Goal: Find specific page/section: Find specific page/section

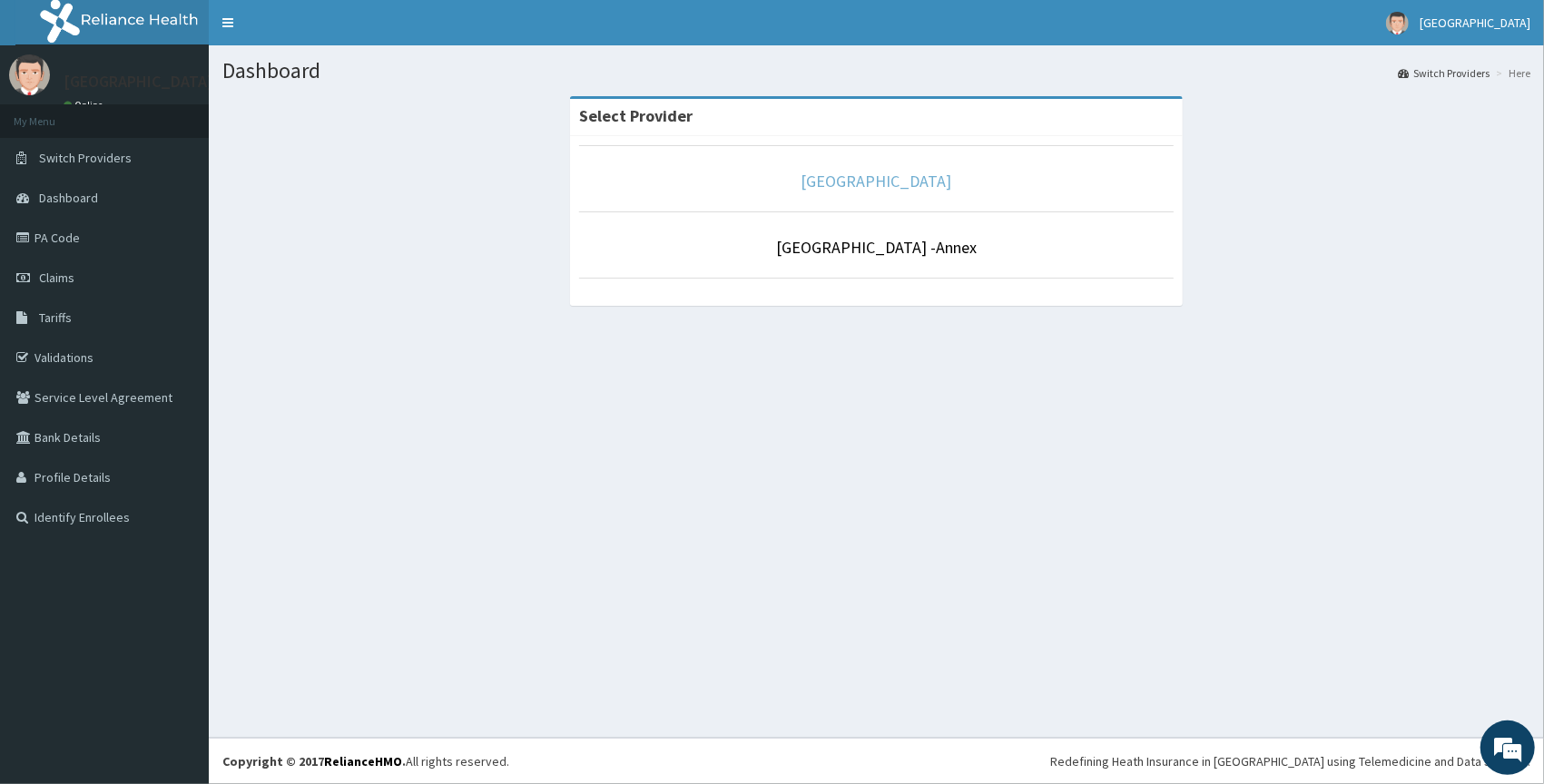
click at [879, 190] on link "[GEOGRAPHIC_DATA]" at bounding box center [877, 181] width 151 height 21
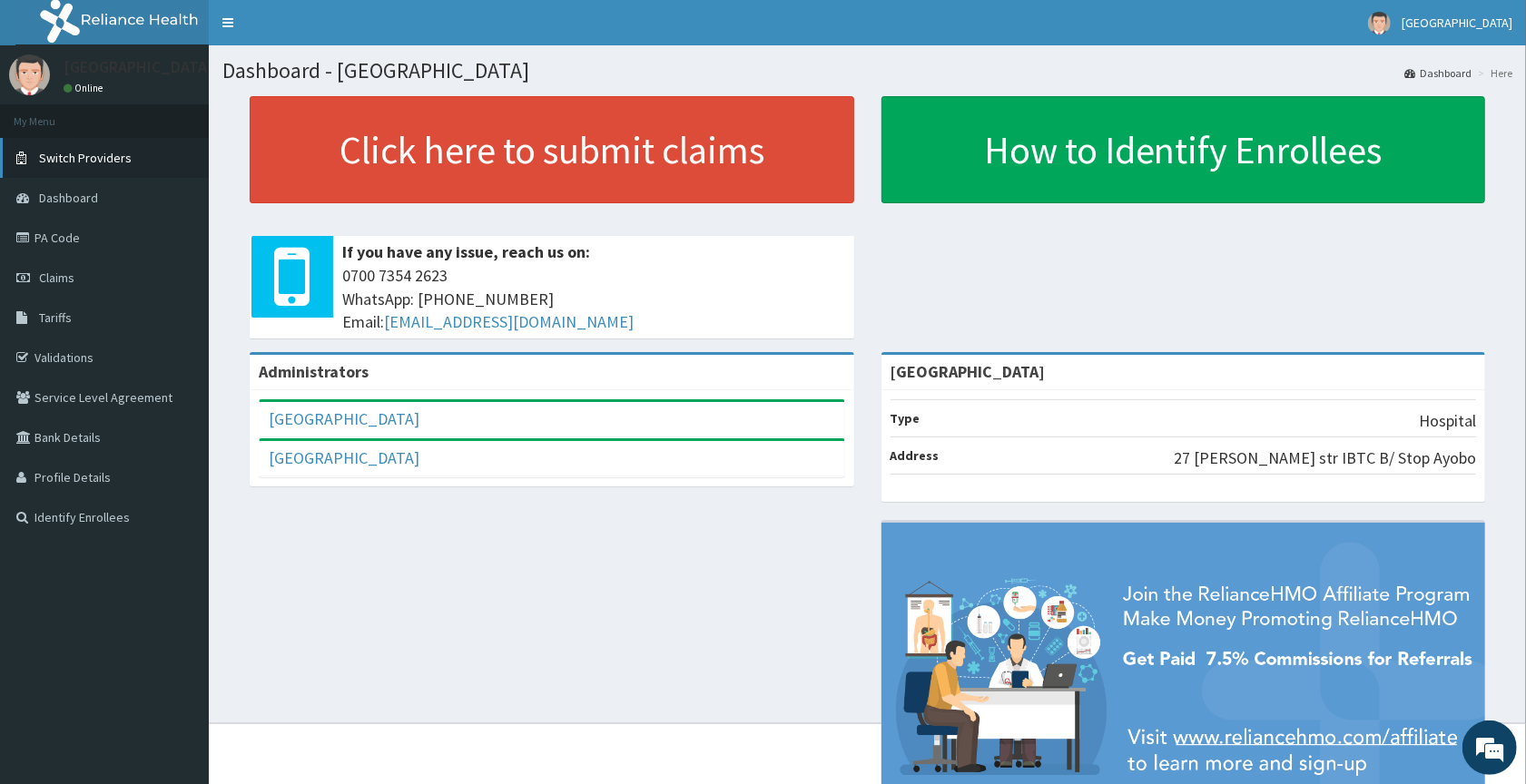
click at [57, 168] on link "Switch Providers" at bounding box center [104, 158] width 208 height 40
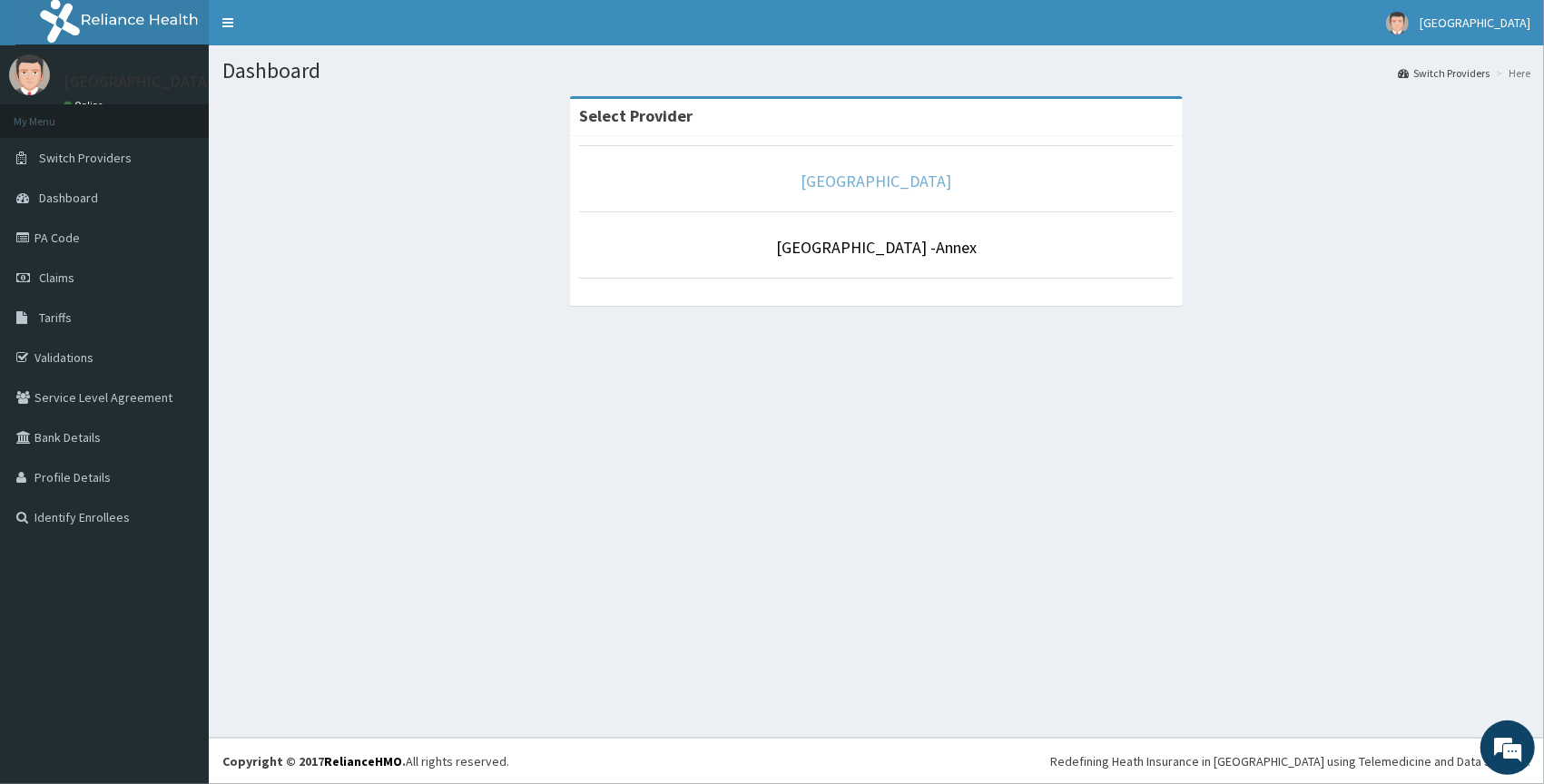
click at [880, 179] on link "[GEOGRAPHIC_DATA]" at bounding box center [877, 181] width 151 height 21
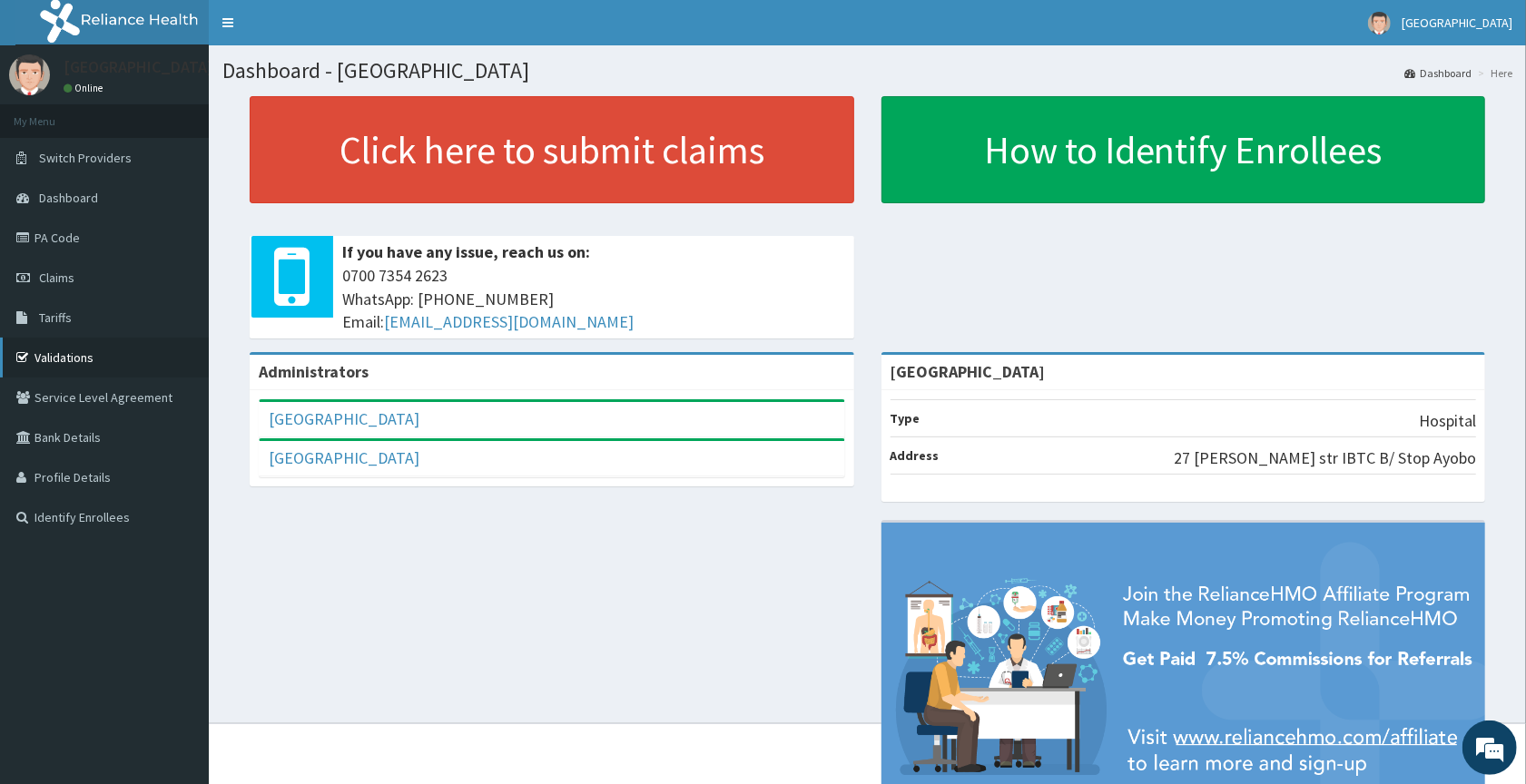
click at [88, 356] on link "Validations" at bounding box center [104, 357] width 208 height 40
